Goal: Task Accomplishment & Management: Manage account settings

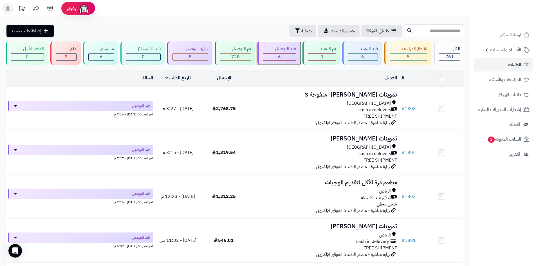
click at [290, 54] on div "6" at bounding box center [279, 57] width 33 height 6
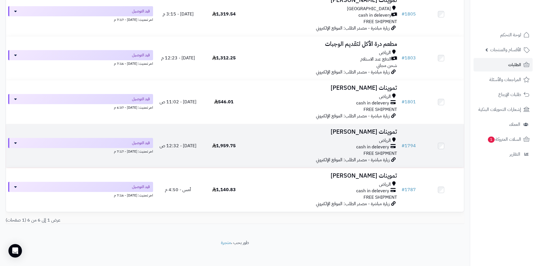
scroll to position [139, 0]
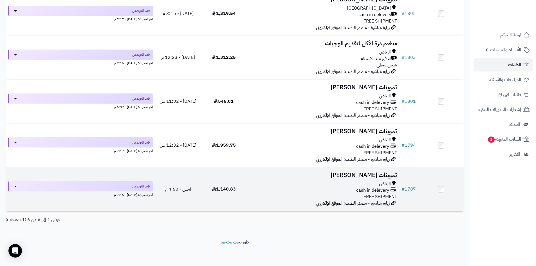
click at [337, 176] on h3 "تموينات [PERSON_NAME]" at bounding box center [323, 175] width 148 height 6
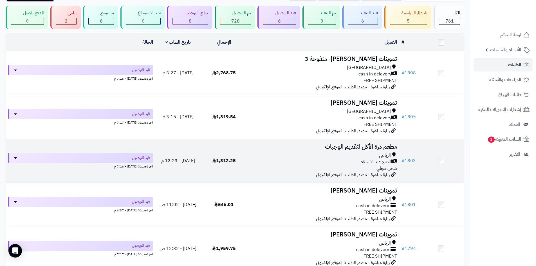
scroll to position [26, 0]
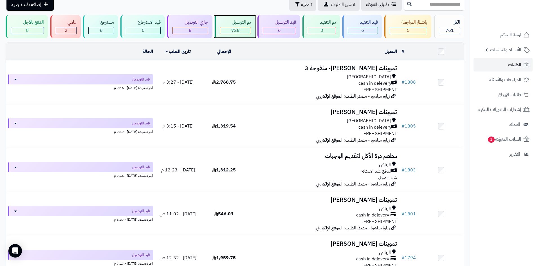
click at [238, 26] on div "تم التوصيل 728" at bounding box center [234, 26] width 41 height 23
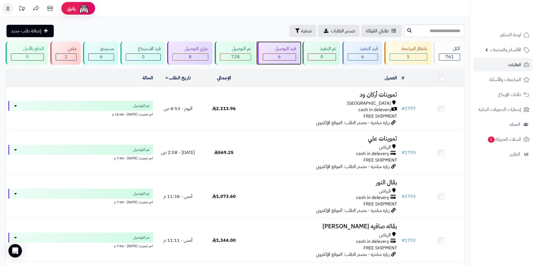
click at [286, 53] on div "قيد التوصيل 6" at bounding box center [278, 52] width 43 height 23
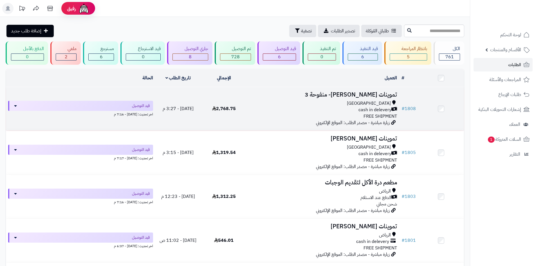
scroll to position [28, 0]
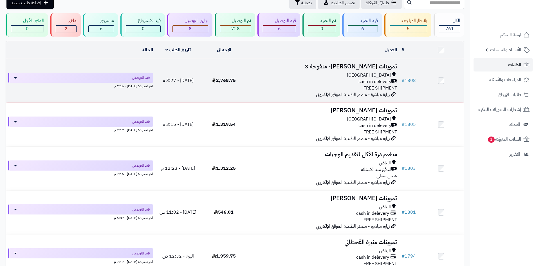
click at [296, 94] on td "تموينات محمد قمير- منفوحة 3 Riyadh cash in delevery FREE SHIPMENT زيارة مباشرة …" at bounding box center [323, 81] width 152 height 44
click at [292, 90] on div "Riyadh cash in delevery FREE SHIPMENT" at bounding box center [323, 81] width 148 height 19
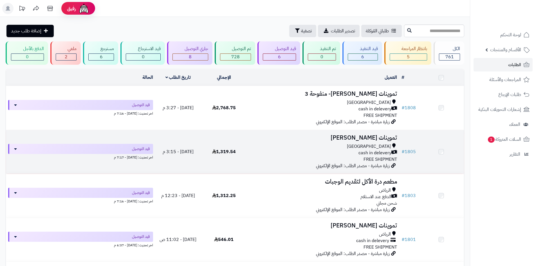
scroll to position [28, 0]
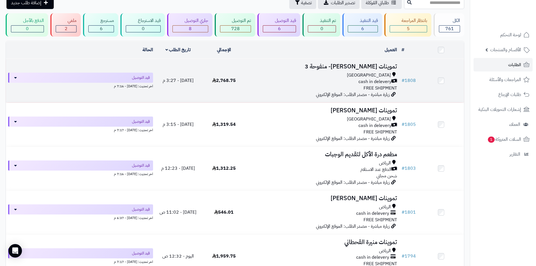
click at [265, 77] on div "Riyadh" at bounding box center [323, 75] width 148 height 6
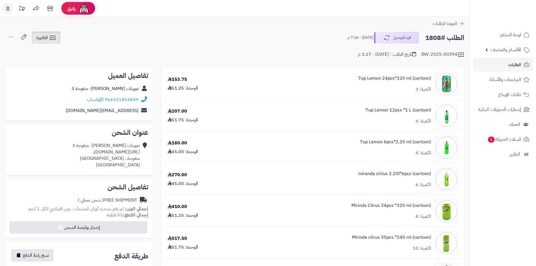
click at [55, 37] on icon at bounding box center [52, 37] width 5 height 4
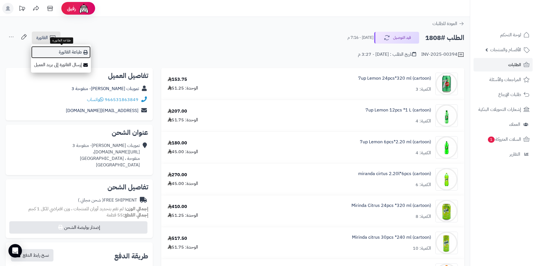
click at [60, 51] on link "طباعة الفاتورة" at bounding box center [61, 52] width 60 height 13
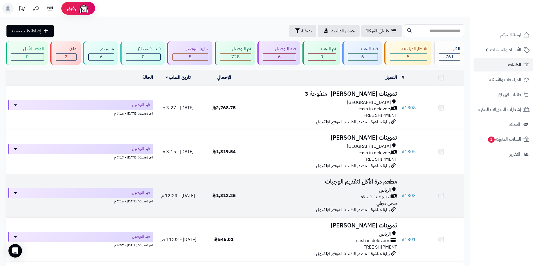
scroll to position [28, 0]
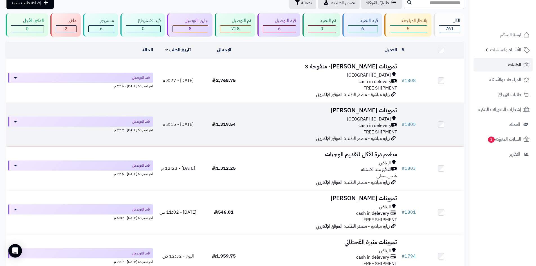
click at [313, 121] on div "Riyadh" at bounding box center [323, 119] width 148 height 6
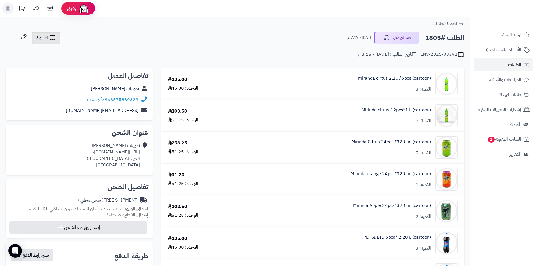
click at [46, 36] on span "الفاتورة" at bounding box center [42, 37] width 12 height 7
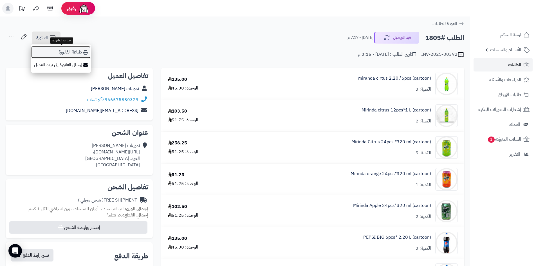
click at [64, 55] on link "طباعة الفاتورة" at bounding box center [61, 52] width 60 height 13
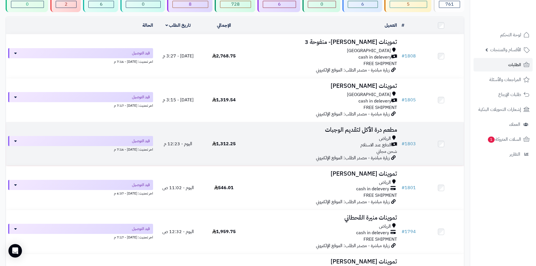
scroll to position [84, 0]
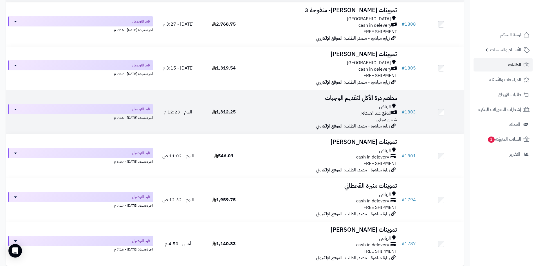
click at [324, 108] on div "الرياض" at bounding box center [323, 106] width 148 height 6
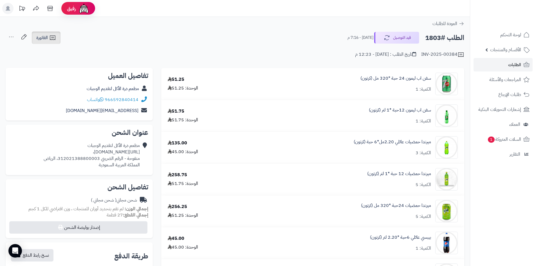
click at [53, 40] on icon at bounding box center [52, 37] width 7 height 7
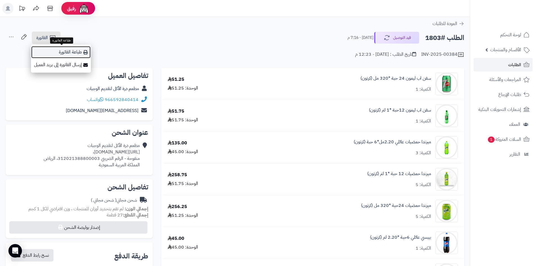
click at [55, 48] on link "طباعة الفاتورة" at bounding box center [61, 52] width 60 height 13
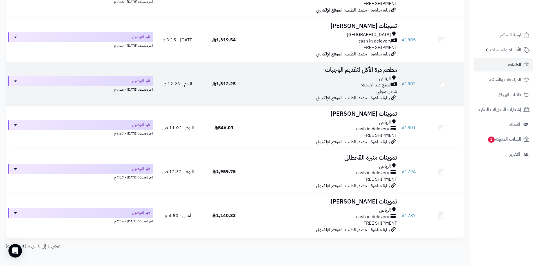
scroll to position [139, 0]
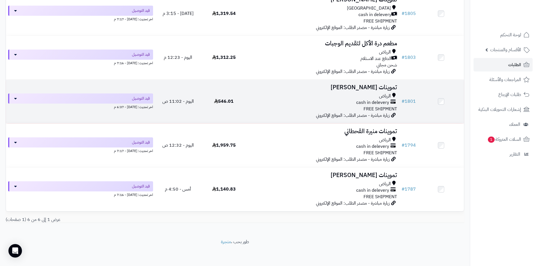
click at [354, 99] on div "cash in delevery" at bounding box center [323, 102] width 148 height 6
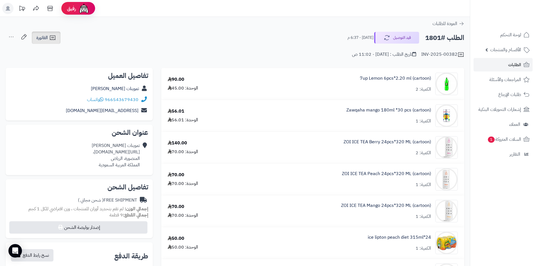
click at [48, 41] on link "الفاتورة" at bounding box center [46, 37] width 29 height 12
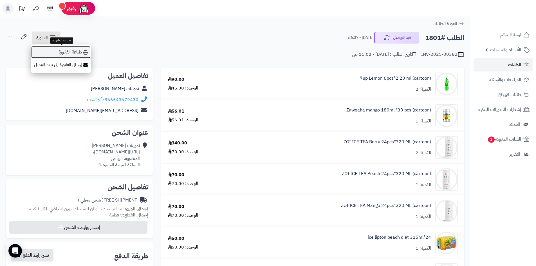
click at [56, 48] on link "طباعة الفاتورة" at bounding box center [61, 52] width 60 height 13
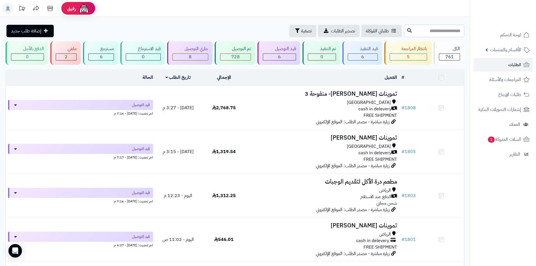
scroll to position [139, 0]
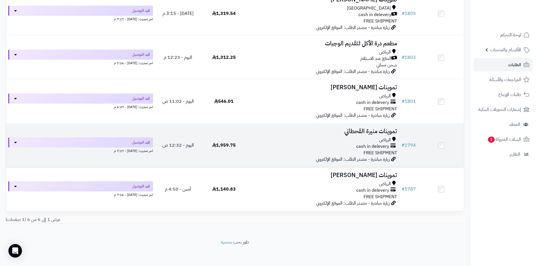
click at [324, 151] on div "الرياض cash in delevery FREE SHIPMENT" at bounding box center [323, 146] width 148 height 19
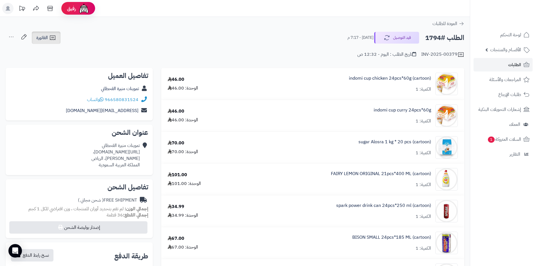
click at [48, 36] on span "الفاتورة" at bounding box center [42, 37] width 12 height 7
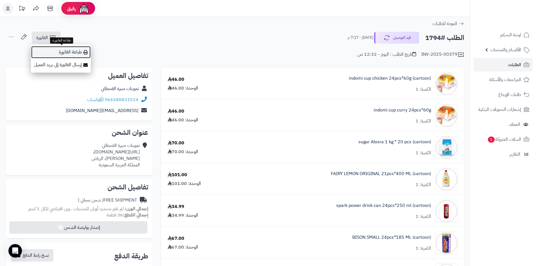
click at [53, 46] on link "طباعة الفاتورة" at bounding box center [61, 52] width 60 height 13
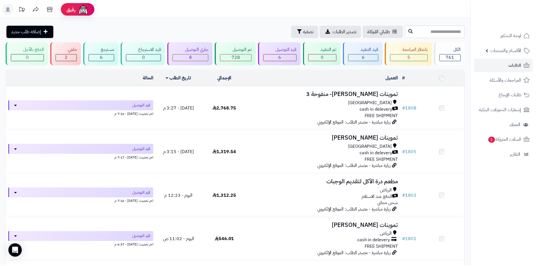
scroll to position [139, 0]
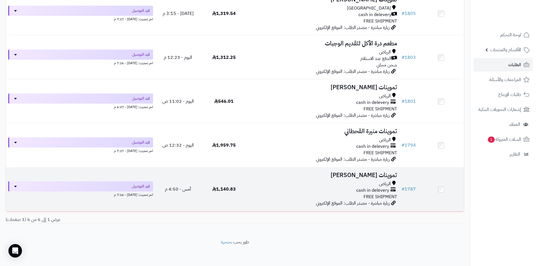
click at [374, 189] on span "cash in delevery" at bounding box center [372, 190] width 33 height 6
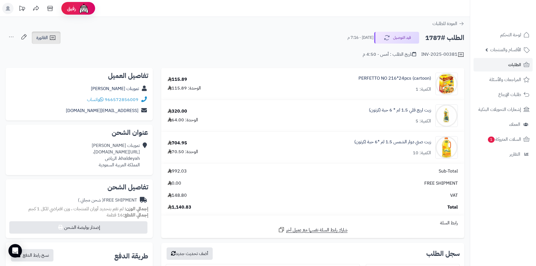
drag, startPoint x: 46, startPoint y: 41, endPoint x: 53, endPoint y: 49, distance: 10.3
click at [46, 41] on span "الفاتورة" at bounding box center [42, 37] width 12 height 7
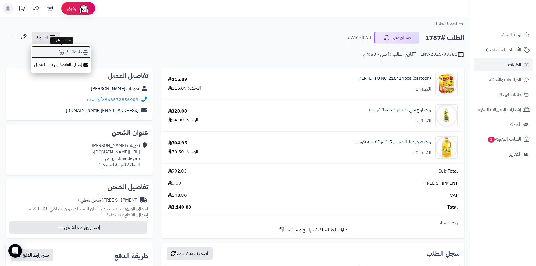
click at [57, 51] on link "طباعة الفاتورة" at bounding box center [61, 52] width 60 height 13
